Goal: Find specific page/section

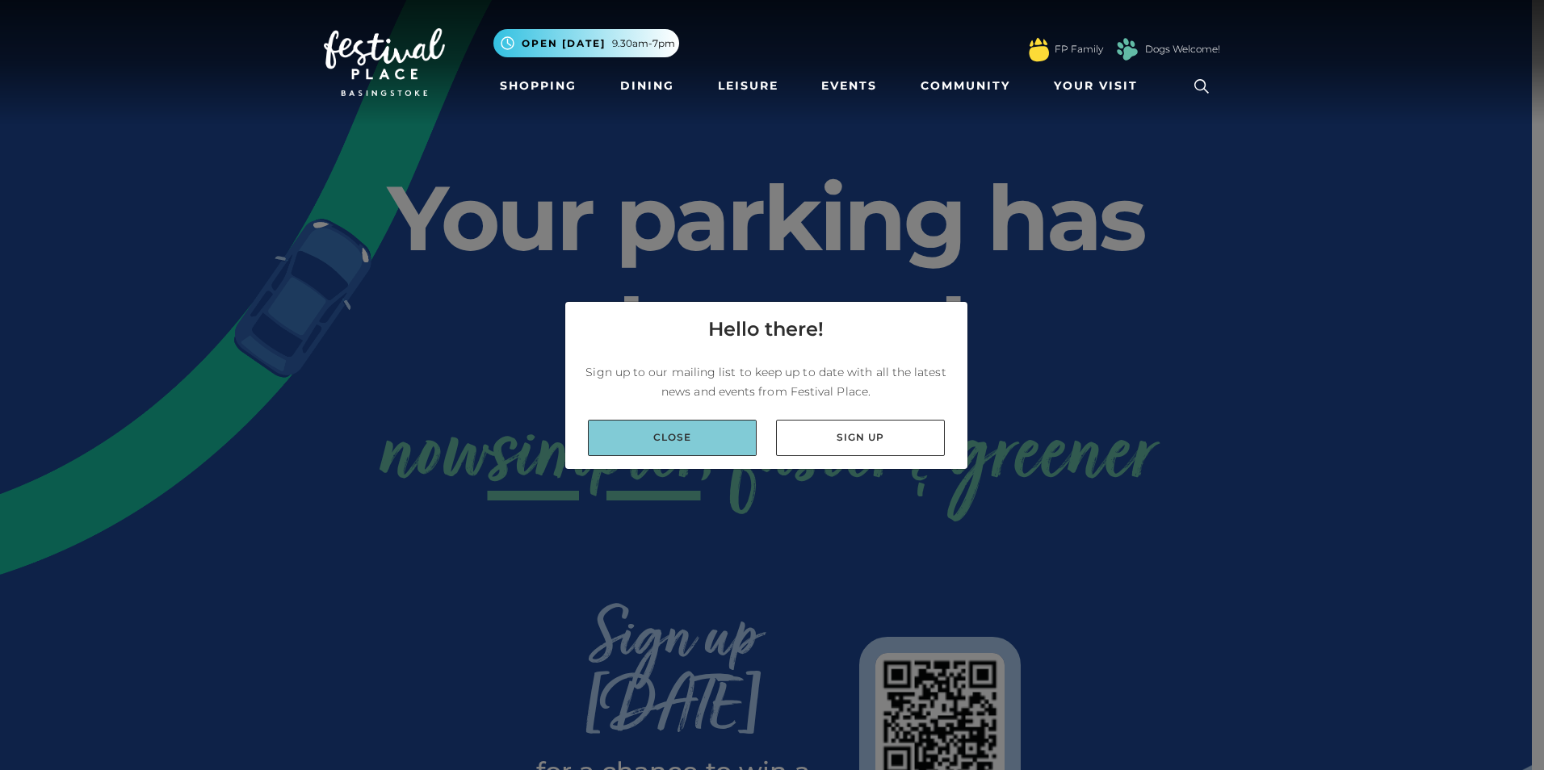
click at [656, 423] on link "Close" at bounding box center [672, 438] width 169 height 36
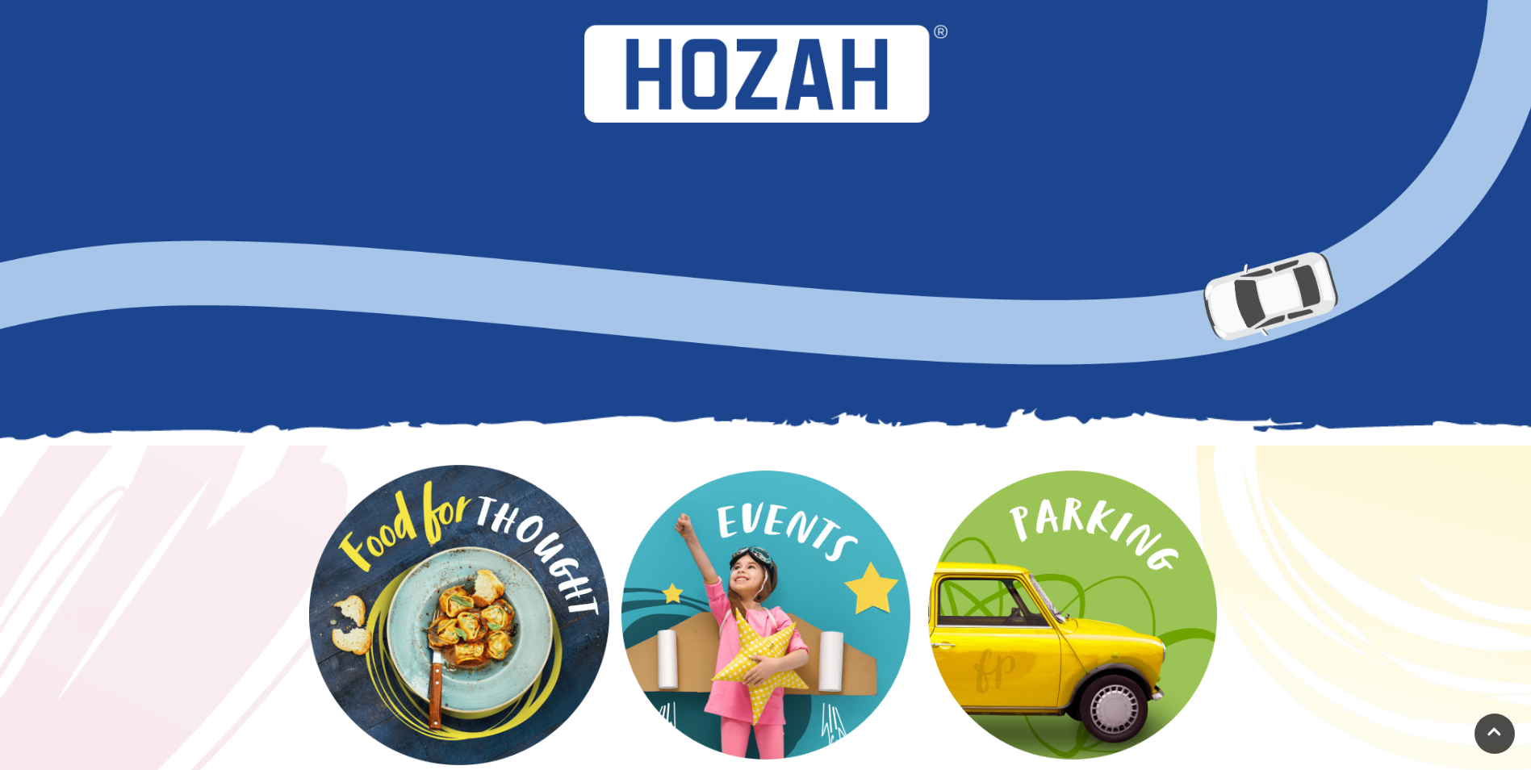
scroll to position [1857, 0]
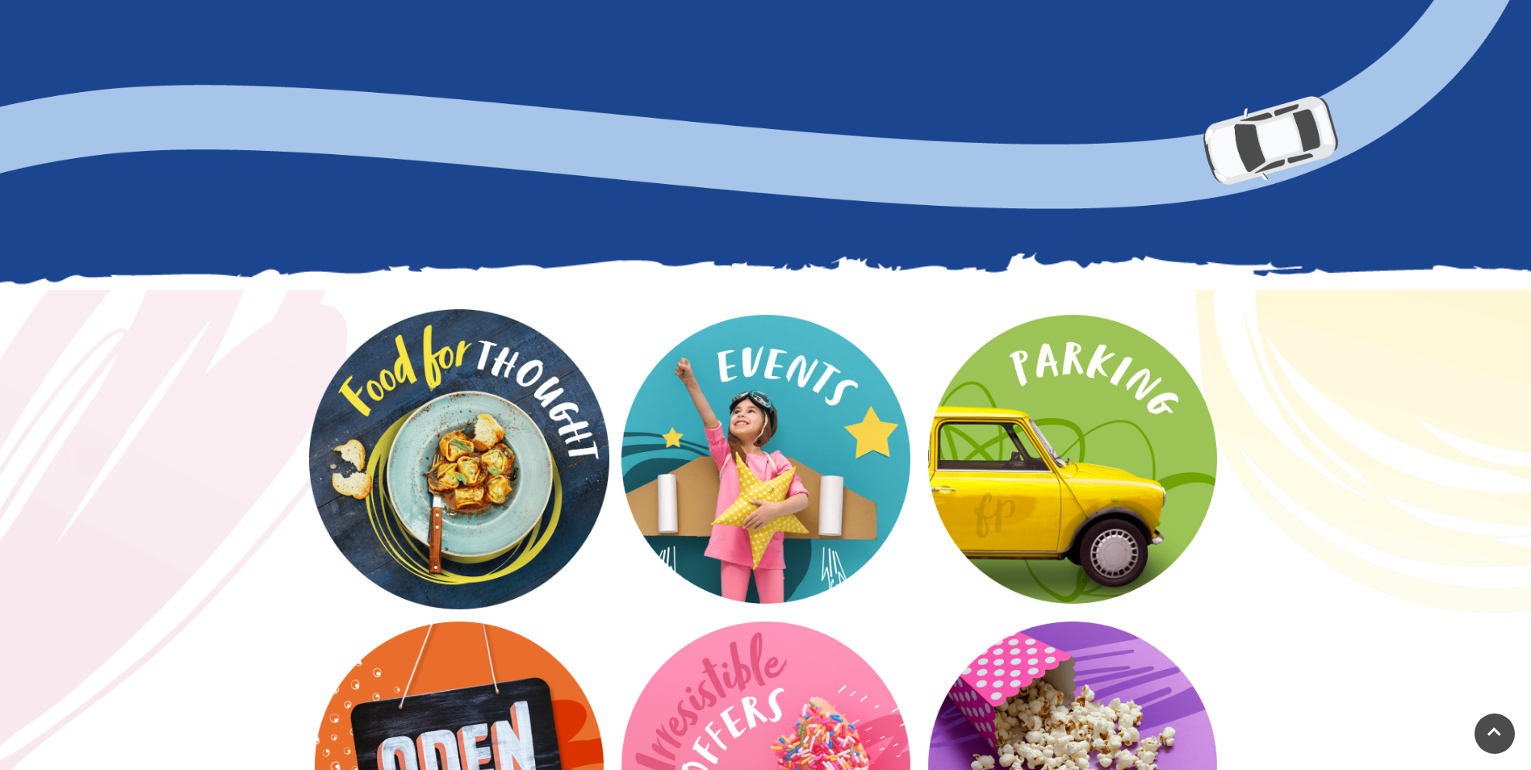
click at [508, 393] on video at bounding box center [459, 459] width 300 height 300
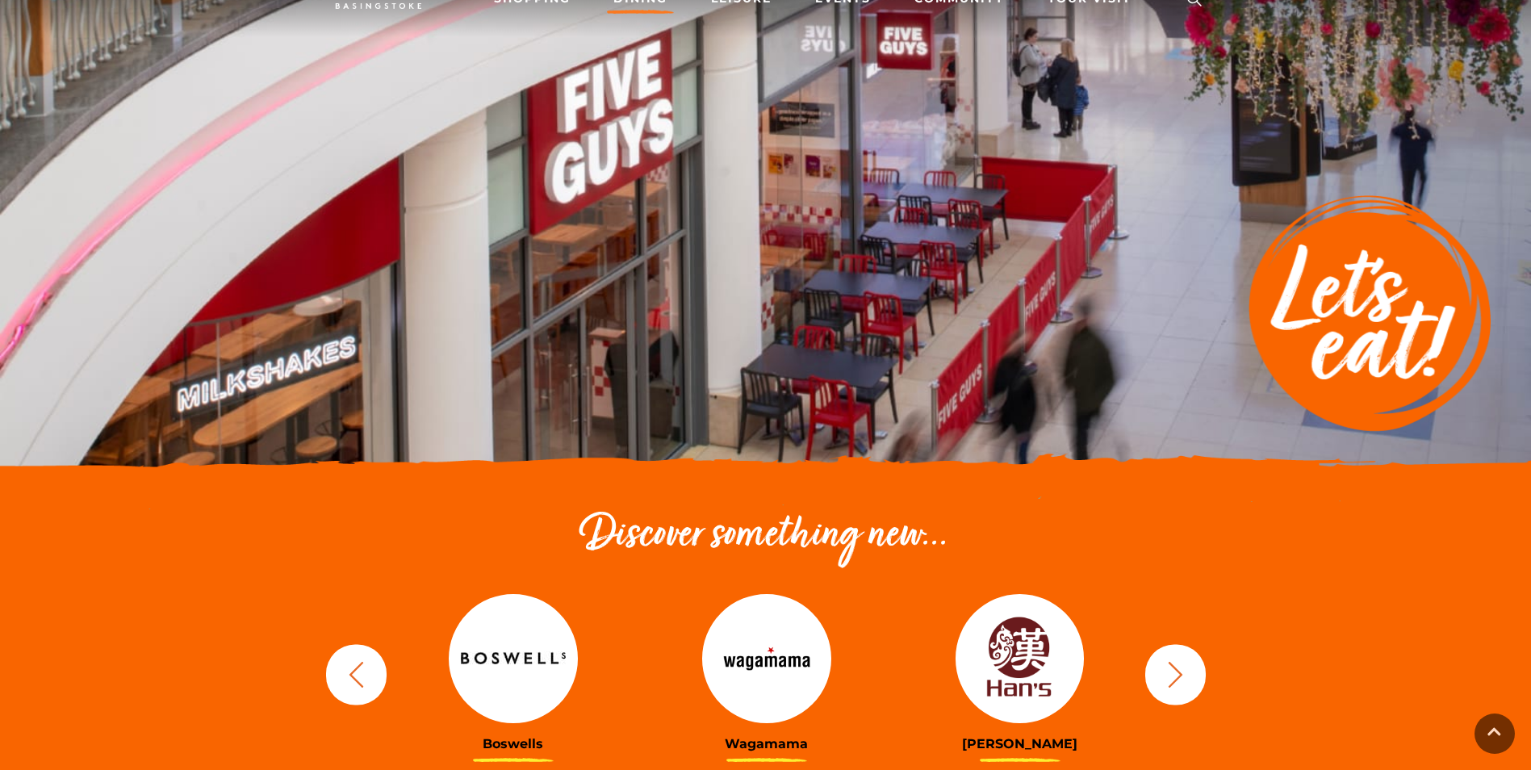
scroll to position [242, 0]
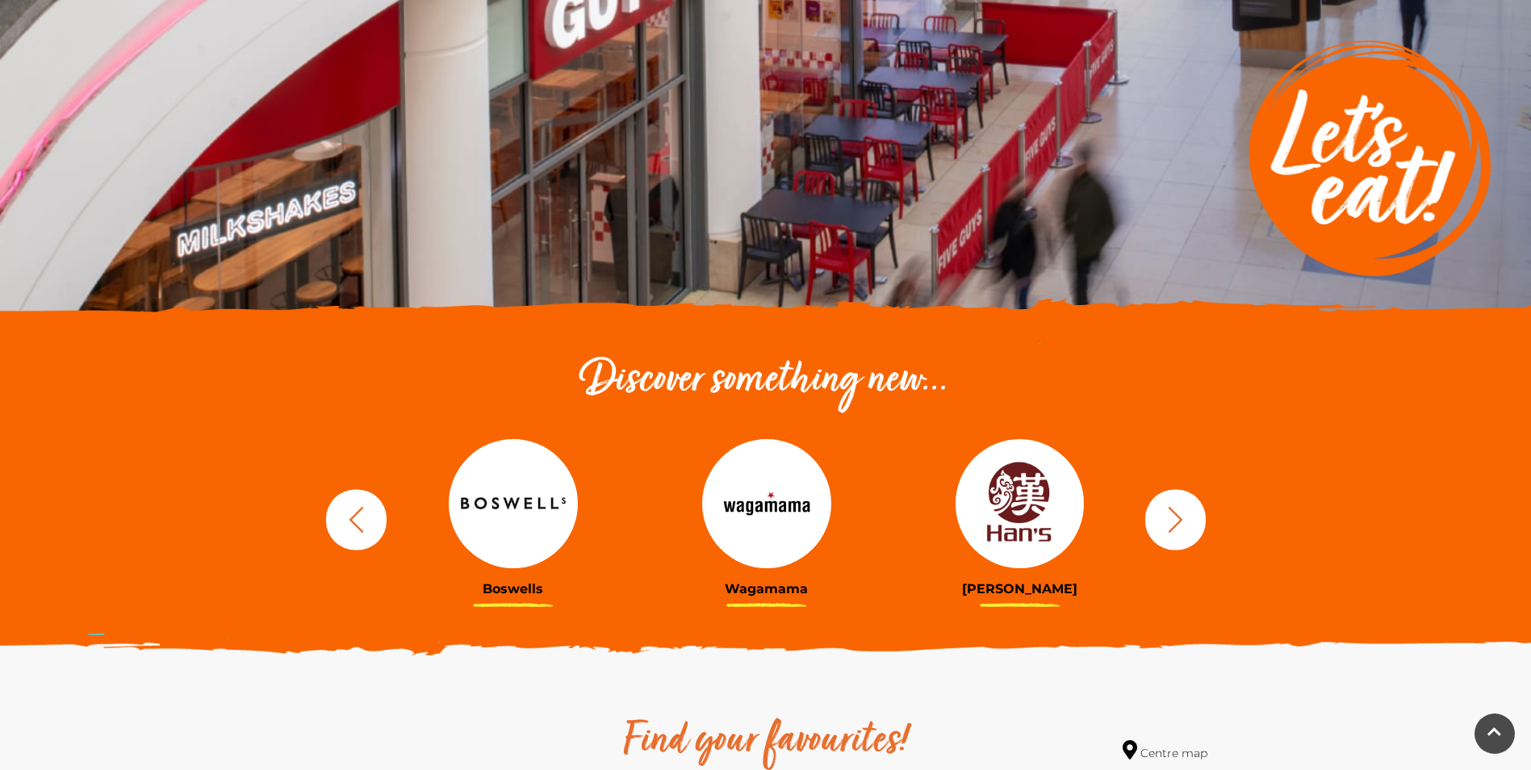
click at [1034, 494] on img at bounding box center [1020, 503] width 129 height 129
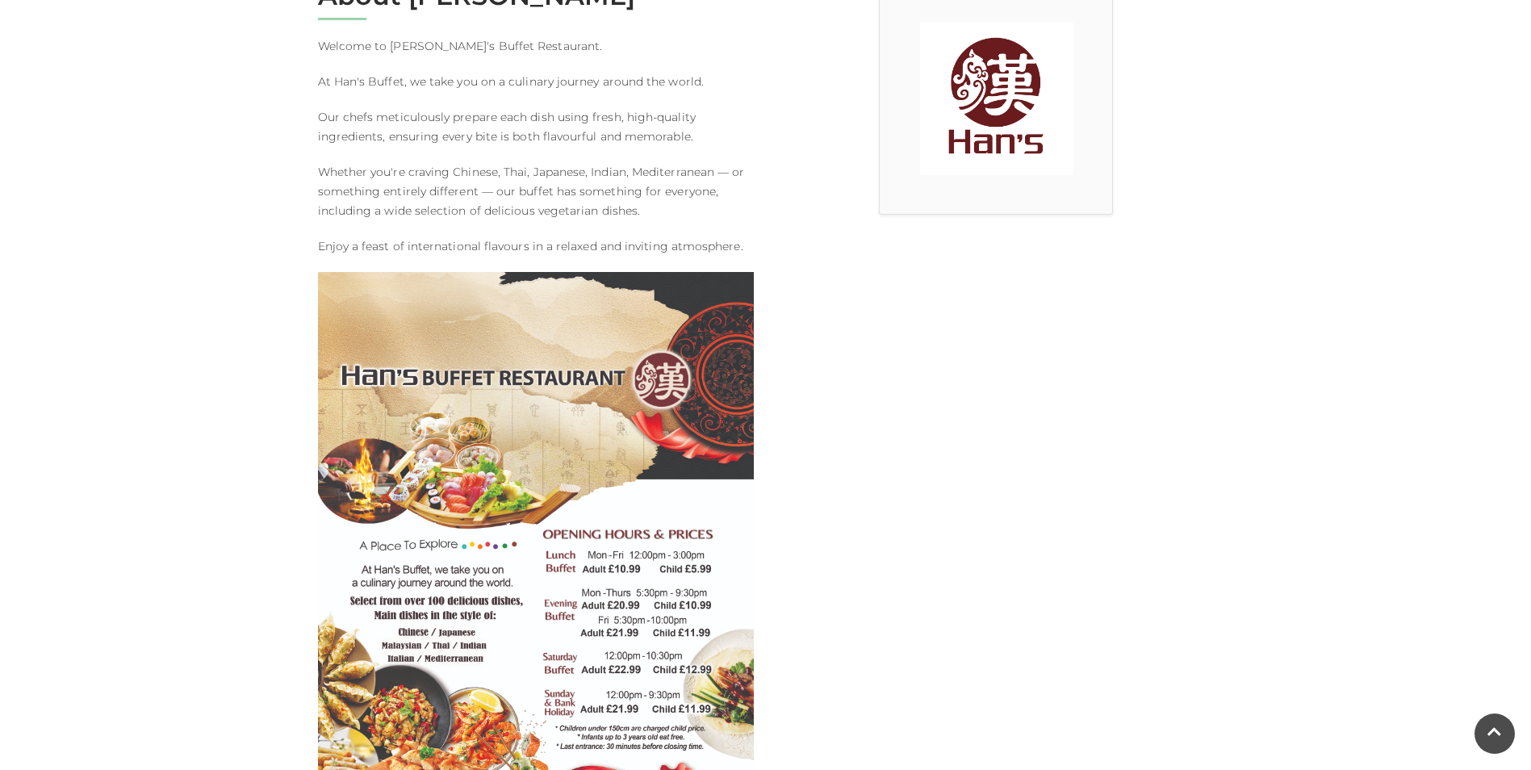
scroll to position [484, 0]
